Goal: Information Seeking & Learning: Learn about a topic

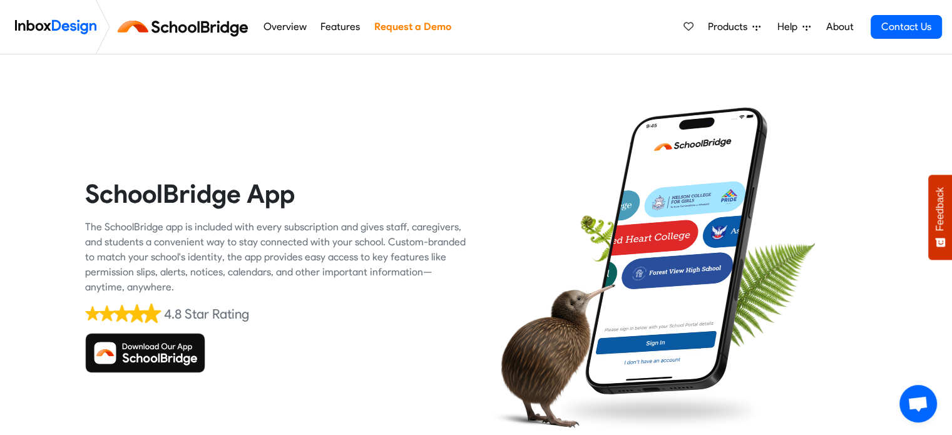
click at [154, 357] on img at bounding box center [145, 353] width 120 height 40
